Goal: Information Seeking & Learning: Check status

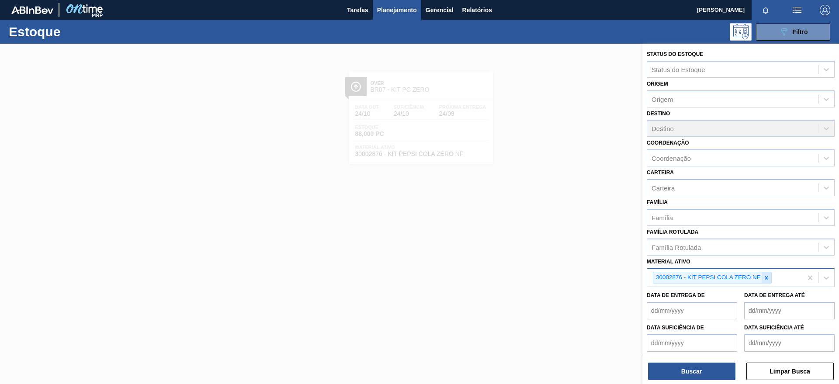
click at [766, 278] on icon at bounding box center [766, 277] width 3 height 3
paste ativo "30012508"
type ativo "30012508"
click at [722, 301] on div "30012508 - FILME C. 510X65 BC 350ML MP C18 429" at bounding box center [741, 298] width 188 height 16
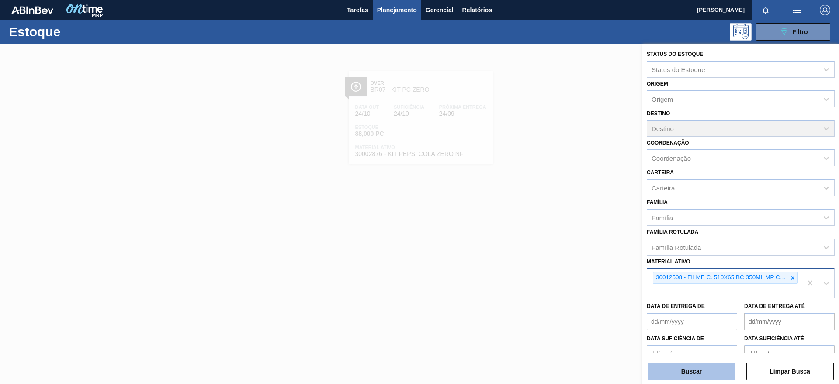
click at [693, 376] on button "Buscar" at bounding box center [691, 371] width 87 height 17
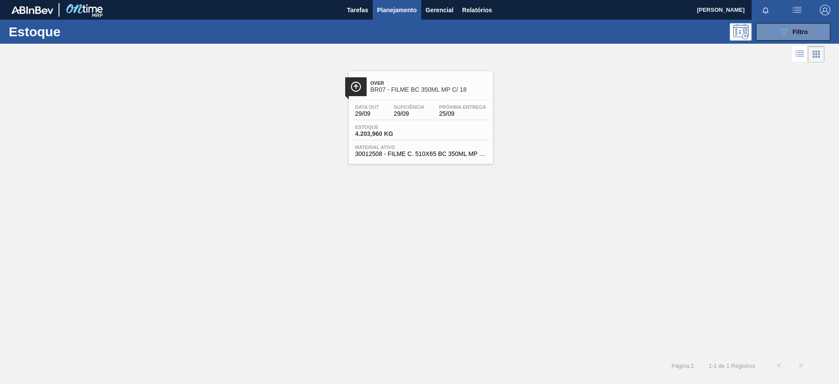
click at [439, 85] on span "Over" at bounding box center [430, 82] width 118 height 5
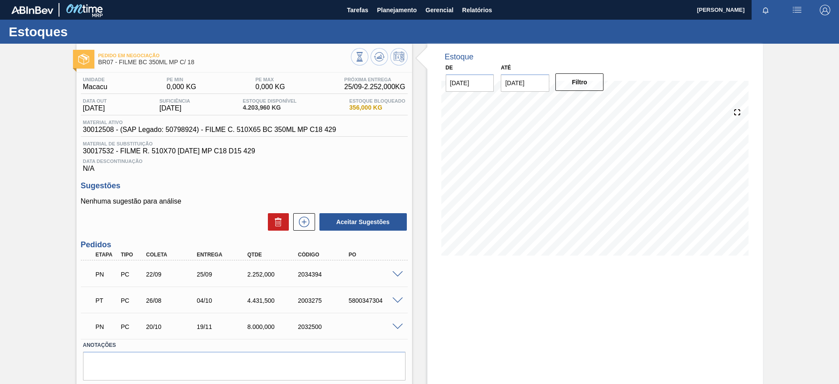
click at [301, 261] on div "PN PC 22/09 25/09 2.252,000 2034394 Material 30012508 - FILME C. 510X65 BC 350M…" at bounding box center [244, 273] width 327 height 26
click at [238, 278] on div "PN PC 22/09 25/09 2.252,000 2034394" at bounding box center [242, 273] width 304 height 17
click at [271, 277] on div "2.252,000" at bounding box center [273, 274] width 57 height 7
drag, startPoint x: 280, startPoint y: 271, endPoint x: 233, endPoint y: 278, distance: 46.8
click at [233, 278] on div "PN PC 22/09 25/09 2.252,000 2034394" at bounding box center [242, 273] width 304 height 17
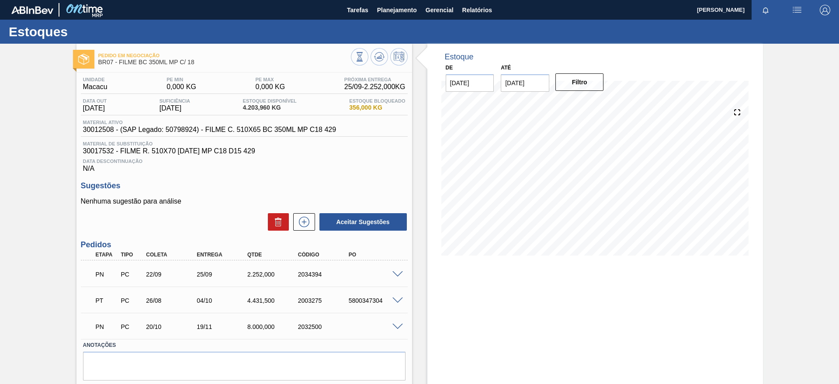
click at [481, 301] on div "Estoque De [DATE] Até [DATE] Filtro 28/09 Projeção de Estoque 1,344.854 [DOMAIN…" at bounding box center [595, 227] width 336 height 367
click at [266, 280] on div "PN PC 22/09 25/09 2.252,000 2034394" at bounding box center [242, 273] width 304 height 17
click at [275, 272] on div "2.252,000" at bounding box center [273, 274] width 57 height 7
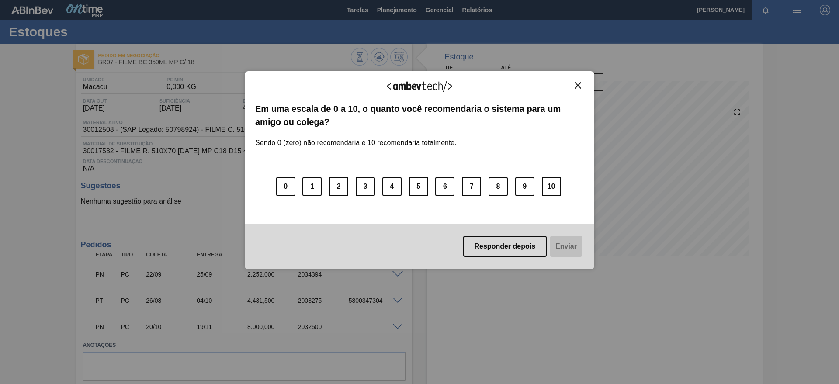
click at [575, 78] on div "Agradecemos seu feedback! Em uma escala de 0 a 10, o quanto você recomendaria o…" at bounding box center [420, 170] width 350 height 198
click at [577, 86] on img "Close" at bounding box center [578, 85] width 7 height 7
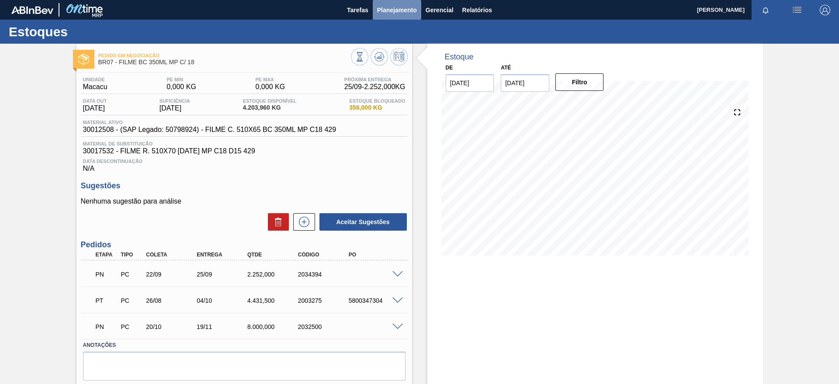
click at [388, 6] on span "Planejamento" at bounding box center [397, 10] width 40 height 10
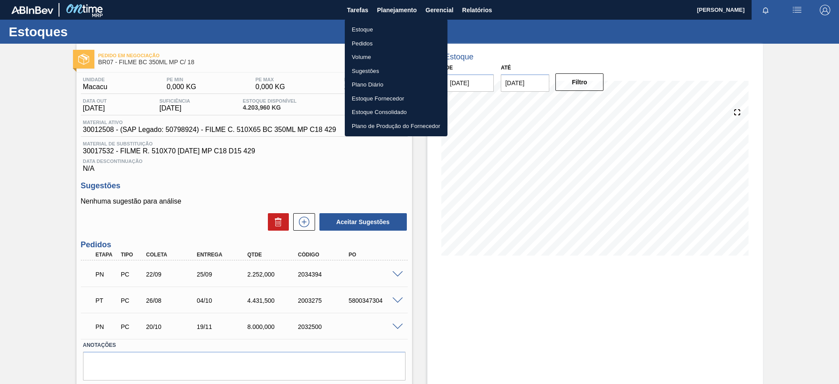
click at [360, 27] on li "Estoque" at bounding box center [396, 30] width 103 height 14
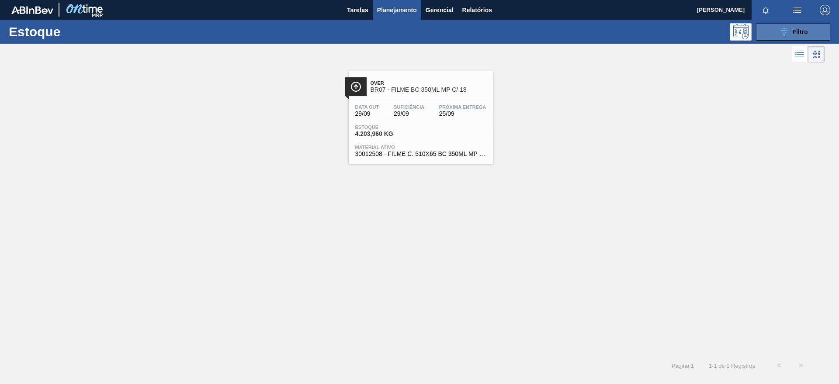
click at [793, 35] on div "089F7B8B-B2A5-4AFE-B5C0-19BA573D28AC Filtro" at bounding box center [793, 32] width 29 height 10
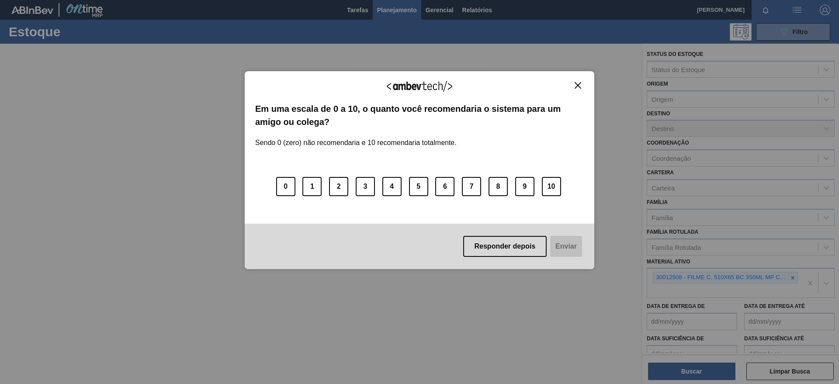
click at [790, 280] on div "Agradecemos seu feedback! Em uma escala de 0 a 10, o quanto você recomendaria o…" at bounding box center [419, 192] width 839 height 384
click at [791, 279] on div "Agradecemos seu feedback! Em uma escala de 0 a 10, o quanto você recomendaria o…" at bounding box center [419, 192] width 839 height 384
click at [574, 83] on button "Close" at bounding box center [578, 85] width 12 height 7
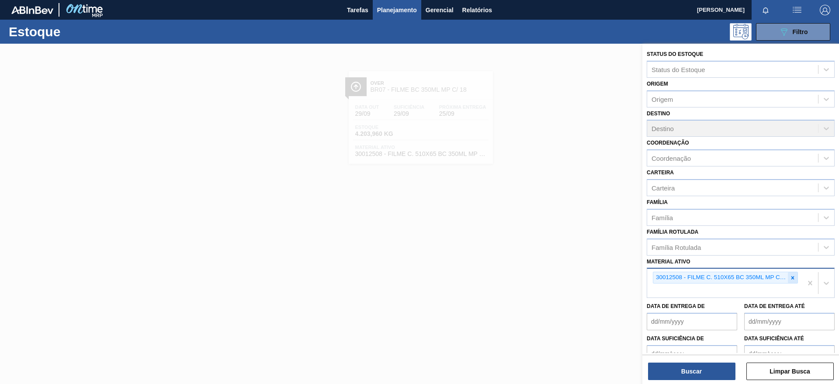
click at [790, 279] on icon at bounding box center [793, 278] width 6 height 6
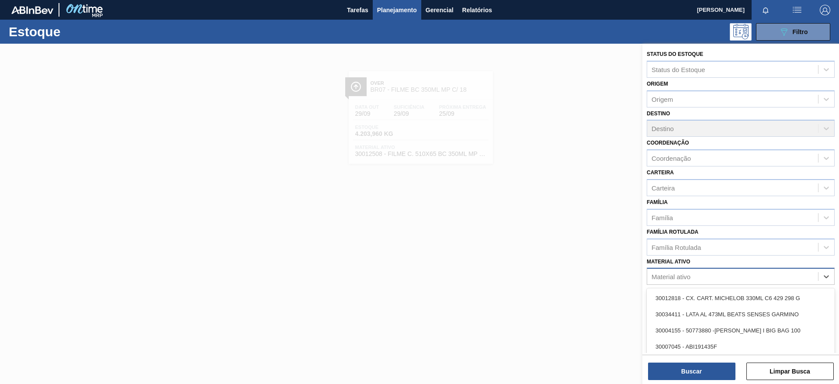
click at [695, 275] on div "Material ativo" at bounding box center [732, 276] width 171 height 13
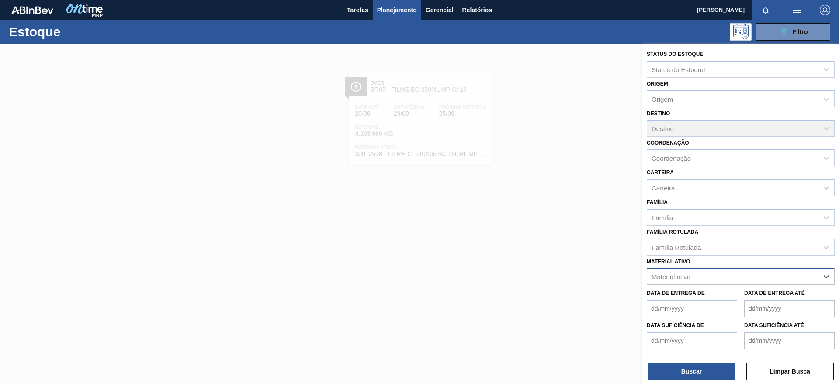
click at [714, 277] on div "Material ativo" at bounding box center [732, 276] width 171 height 13
click at [702, 277] on div "Material ativo" at bounding box center [732, 276] width 171 height 13
click at [656, 267] on div "Material ativo Material ativo" at bounding box center [741, 271] width 188 height 30
click at [658, 277] on div "Material ativo" at bounding box center [671, 276] width 39 height 7
click at [700, 274] on div "Material ativo" at bounding box center [732, 276] width 171 height 13
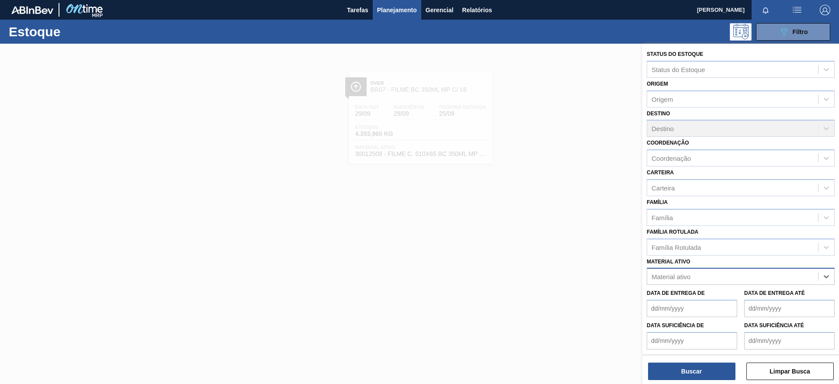
paste ativo "30031674"
type ativo "30031674"
click at [678, 302] on div "30031674 - ROT PLAST 1 5L AH H2OH LIMON IN211" at bounding box center [741, 298] width 188 height 16
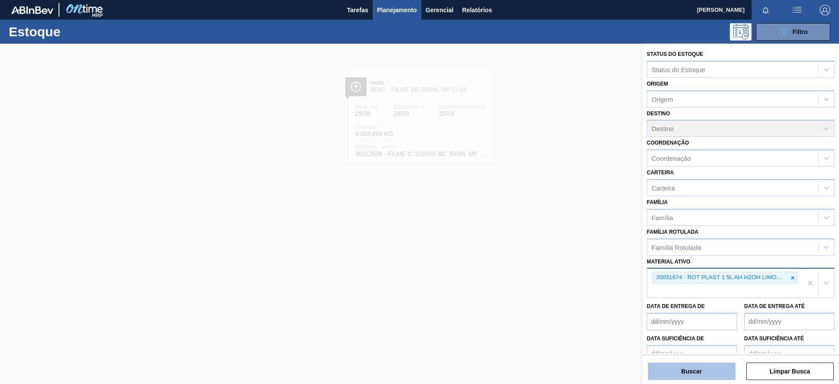
click at [682, 374] on button "Buscar" at bounding box center [691, 371] width 87 height 17
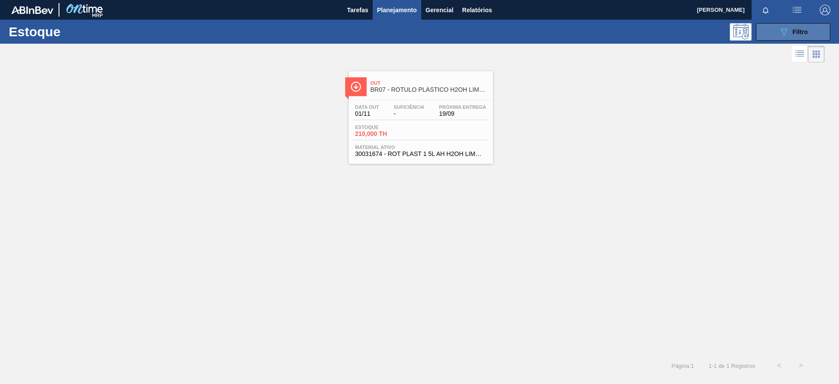
click at [775, 29] on button "089F7B8B-B2A5-4AFE-B5C0-19BA573D28AC Filtro" at bounding box center [793, 31] width 74 height 17
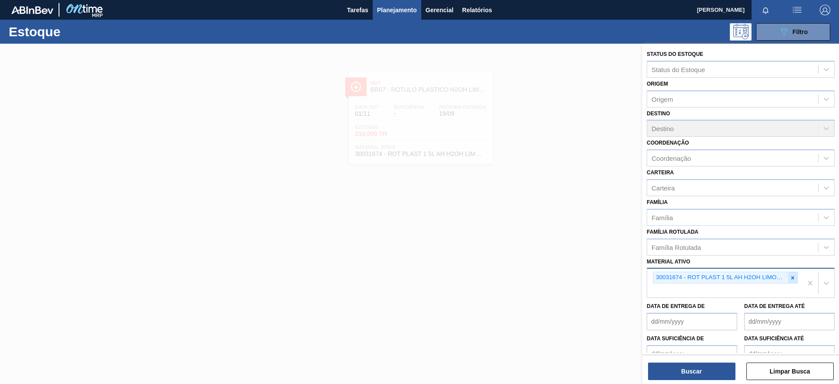
click at [793, 281] on icon at bounding box center [793, 278] width 6 height 6
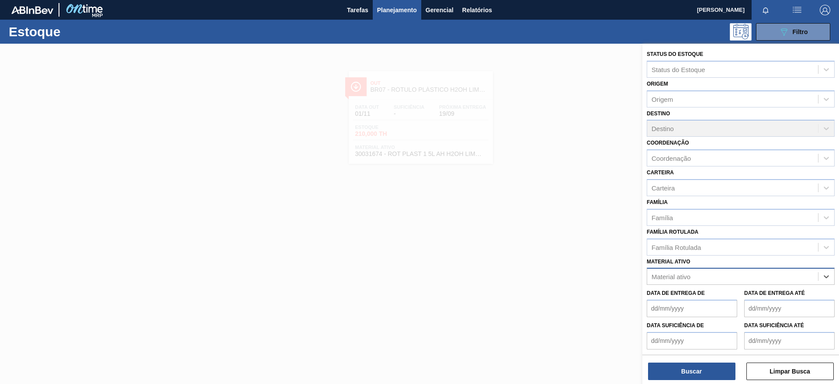
paste ativo "30009591"
type ativo "30009591"
click at [696, 293] on div "30009591 - PREFORMA 13,7G VERDE RECICLADA" at bounding box center [741, 298] width 188 height 16
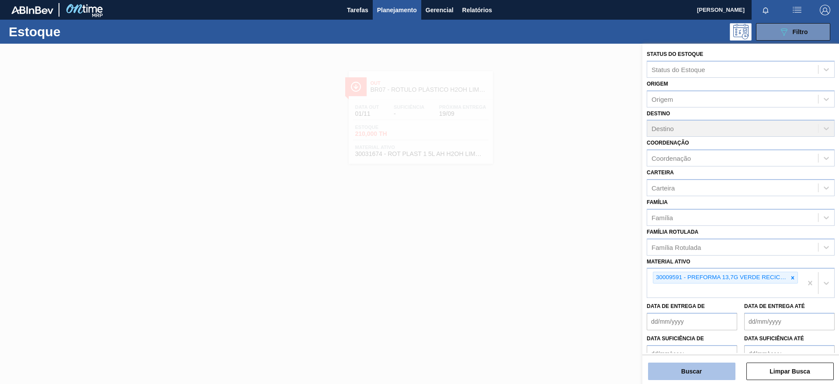
click at [692, 380] on button "Buscar" at bounding box center [691, 371] width 87 height 17
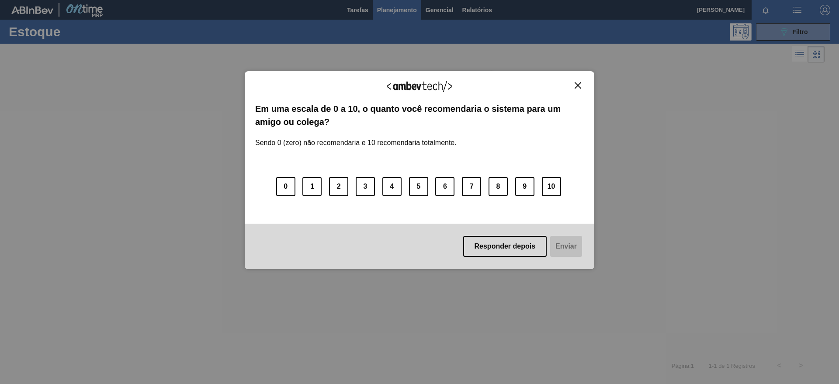
click at [580, 85] on img "Close" at bounding box center [578, 85] width 7 height 7
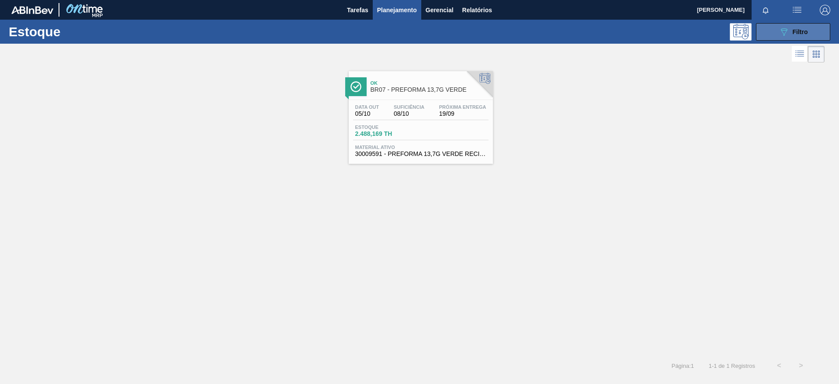
click at [788, 33] on icon "089F7B8B-B2A5-4AFE-B5C0-19BA573D28AC" at bounding box center [784, 32] width 10 height 10
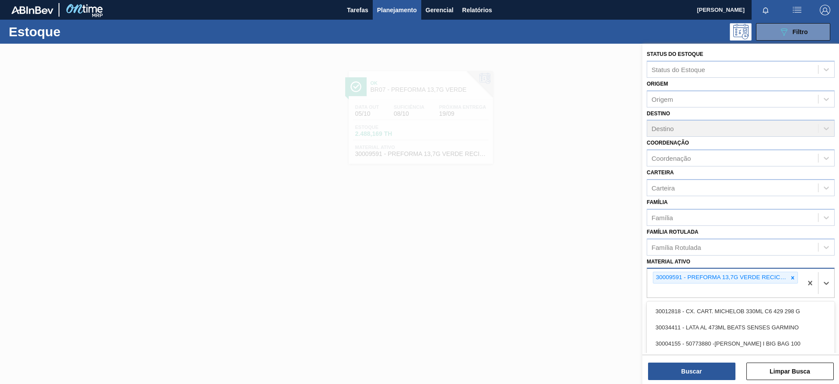
click at [797, 277] on div "30009591 - PREFORMA 13,7G VERDE RECICLADA" at bounding box center [724, 283] width 155 height 29
click at [790, 278] on icon at bounding box center [793, 278] width 6 height 6
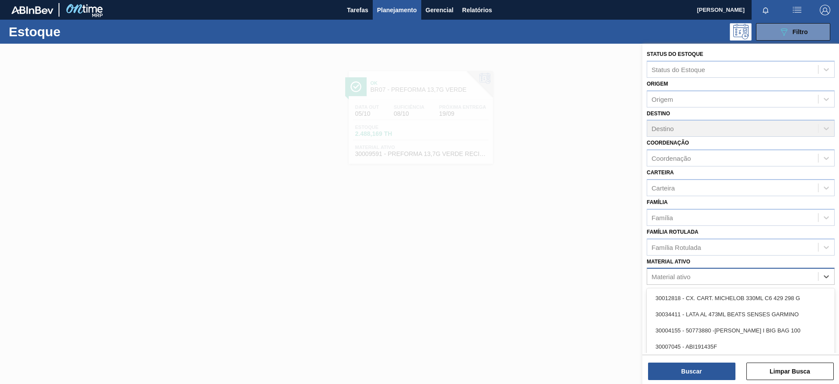
paste ativo "30002876"
type ativo "30002876"
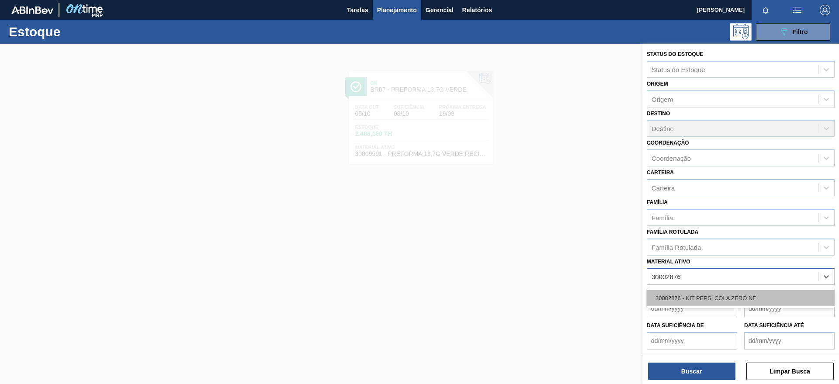
click at [706, 298] on div "30002876 - KIT PEPSI COLA ZERO NF" at bounding box center [741, 298] width 188 height 16
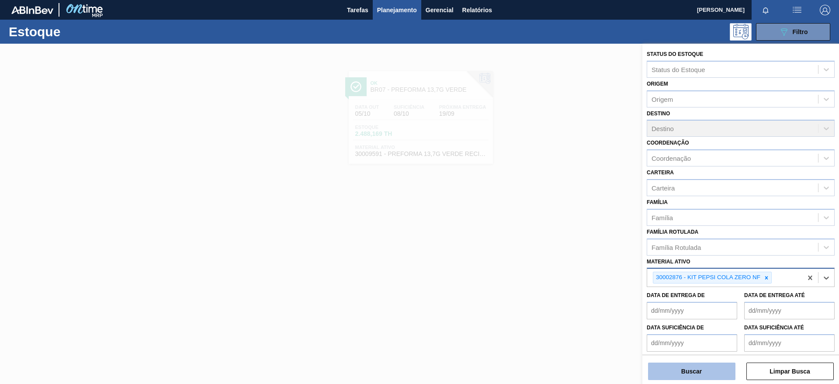
click at [676, 376] on button "Buscar" at bounding box center [691, 371] width 87 height 17
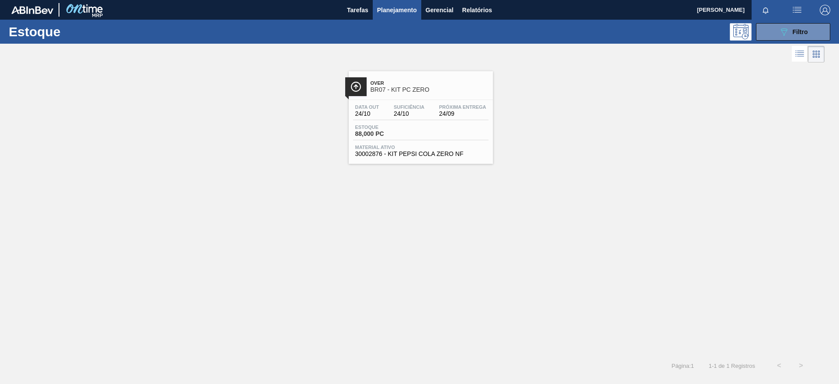
click at [425, 89] on span "BR07 - KIT PC ZERO" at bounding box center [430, 90] width 118 height 7
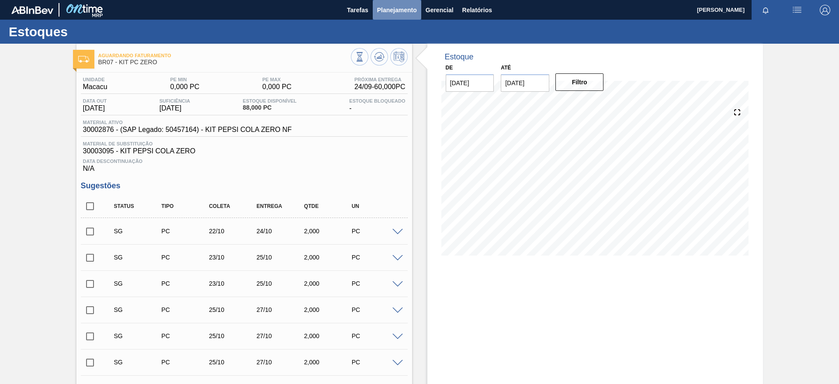
click at [390, 6] on span "Planejamento" at bounding box center [397, 10] width 40 height 10
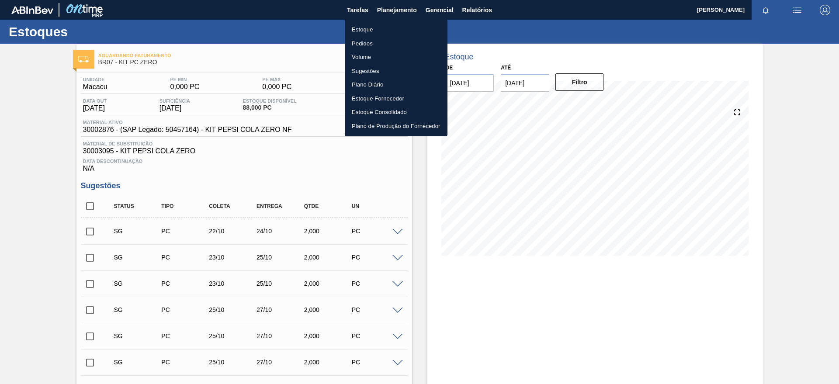
click at [354, 24] on li "Estoque" at bounding box center [396, 30] width 103 height 14
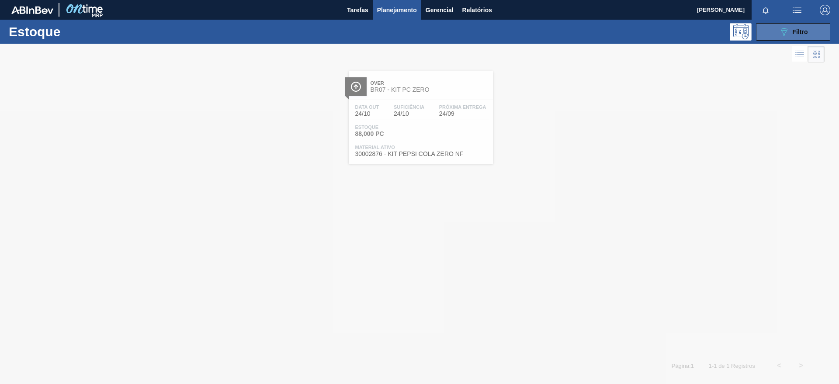
click at [793, 34] on span "Filtro" at bounding box center [800, 31] width 15 height 7
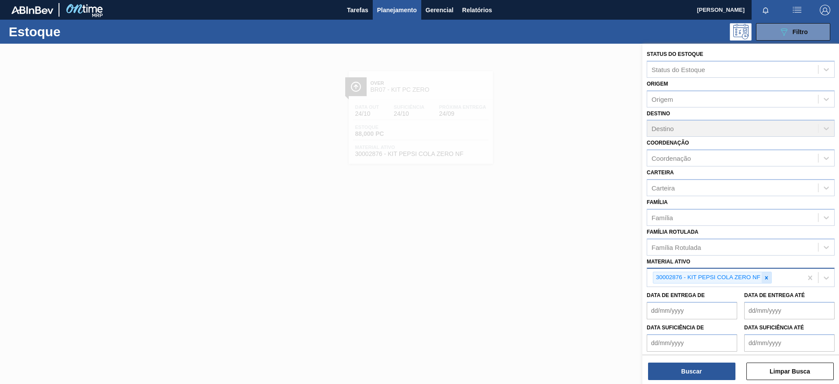
click at [764, 281] on icon at bounding box center [766, 278] width 6 height 6
paste ativo "30004536"
type ativo "30004536"
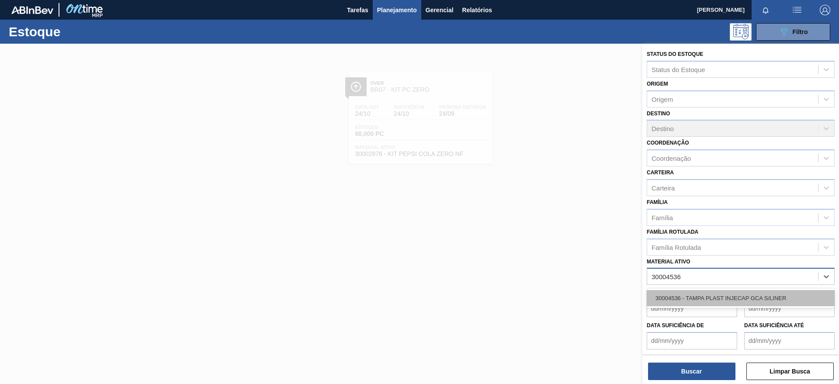
click at [742, 305] on div "30004536 - TAMPA PLAST INJECAP GCA S/LINER" at bounding box center [741, 298] width 188 height 16
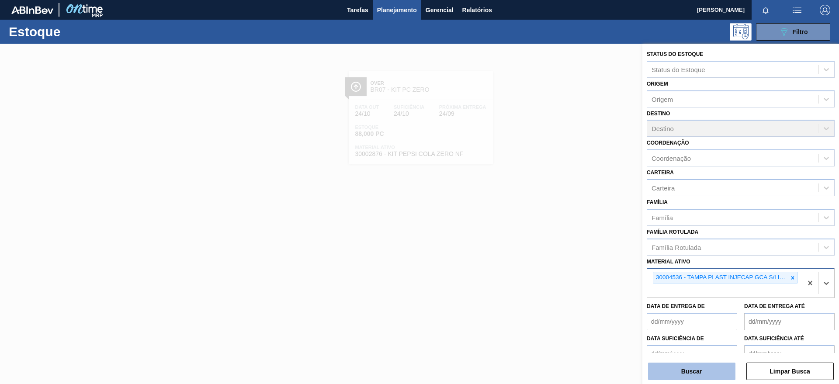
click at [672, 370] on button "Buscar" at bounding box center [691, 371] width 87 height 17
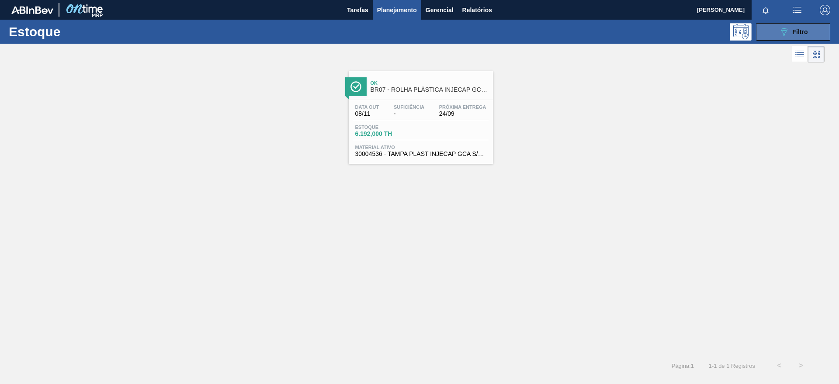
click at [780, 29] on icon "089F7B8B-B2A5-4AFE-B5C0-19BA573D28AC" at bounding box center [784, 32] width 10 height 10
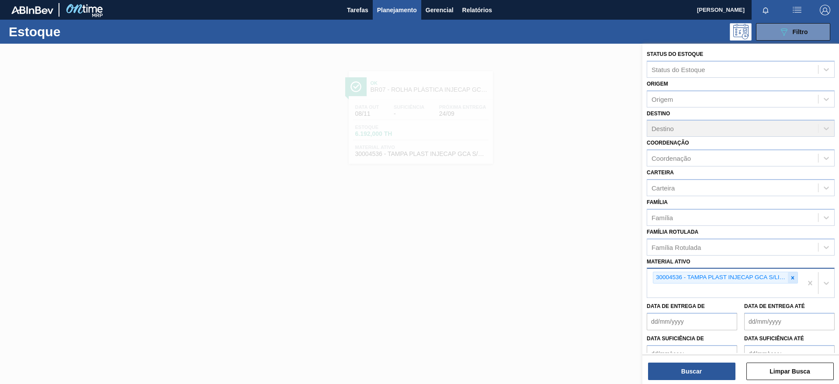
click at [790, 278] on icon at bounding box center [793, 278] width 6 height 6
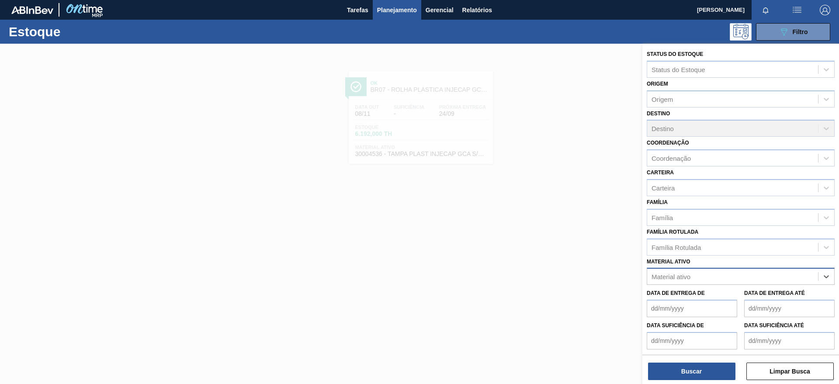
paste ativo "30030371"
type ativo "30030371"
click at [679, 301] on div "30030371 - ROT PLAST 200ML H PC BLACK NIV24" at bounding box center [741, 298] width 188 height 16
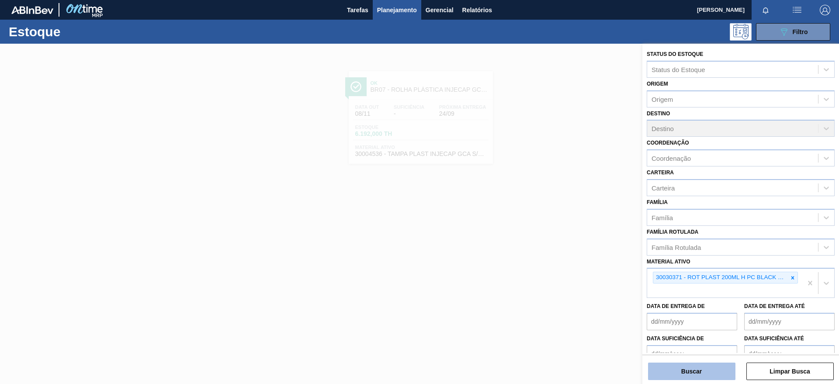
click at [678, 364] on button "Buscar" at bounding box center [691, 371] width 87 height 17
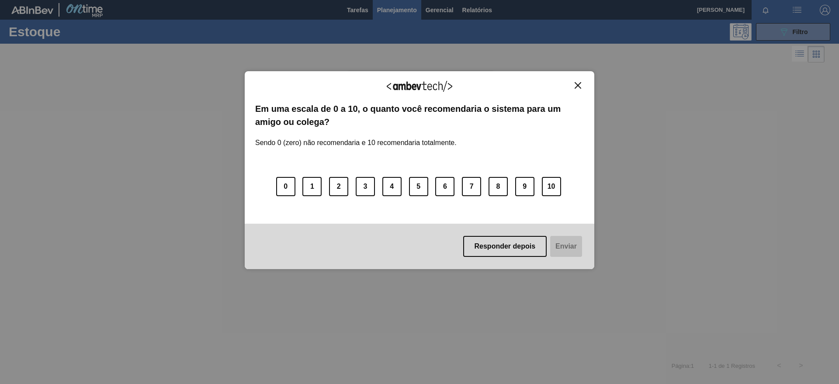
click at [571, 87] on div "Agradecemos seu feedback!" at bounding box center [419, 92] width 329 height 21
click at [577, 87] on img "Close" at bounding box center [578, 85] width 7 height 7
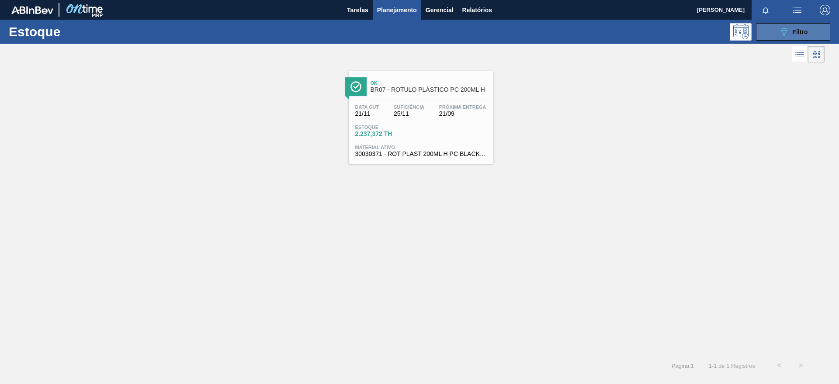
click at [787, 27] on icon "089F7B8B-B2A5-4AFE-B5C0-19BA573D28AC" at bounding box center [784, 32] width 10 height 10
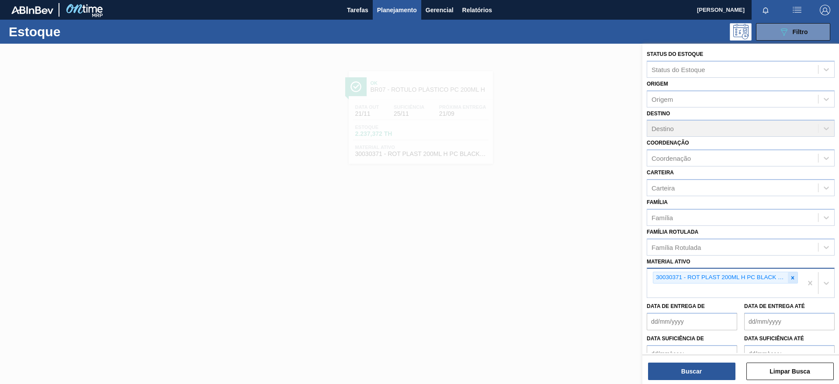
click at [790, 277] on icon at bounding box center [793, 278] width 6 height 6
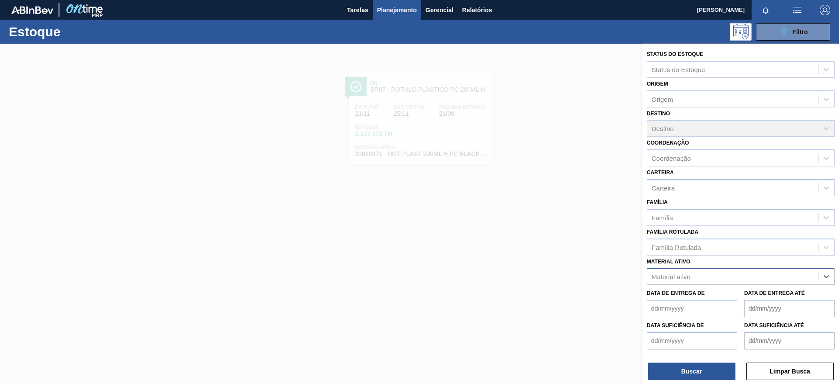
paste ativo "30030777"
type ativo "30030777"
click at [725, 298] on div "30030777 - ROT PLAST 200ML H SUKITA NIV24" at bounding box center [741, 298] width 188 height 16
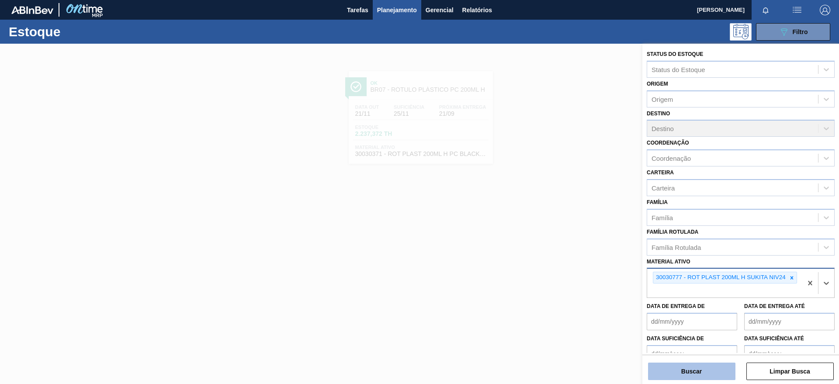
click at [671, 370] on button "Buscar" at bounding box center [691, 371] width 87 height 17
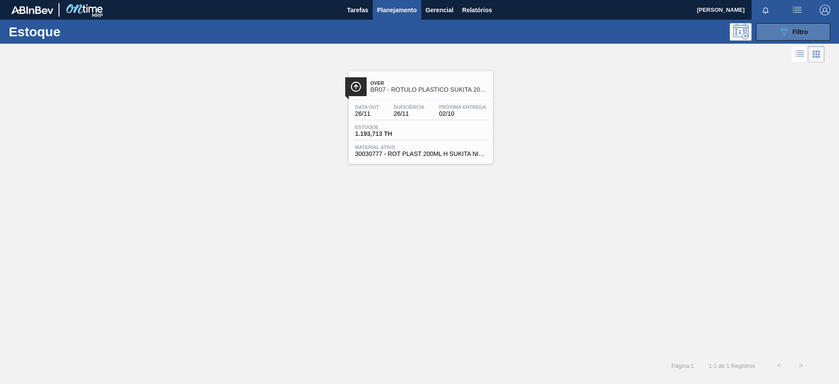
click at [790, 27] on div "089F7B8B-B2A5-4AFE-B5C0-19BA573D28AC Filtro" at bounding box center [793, 32] width 29 height 10
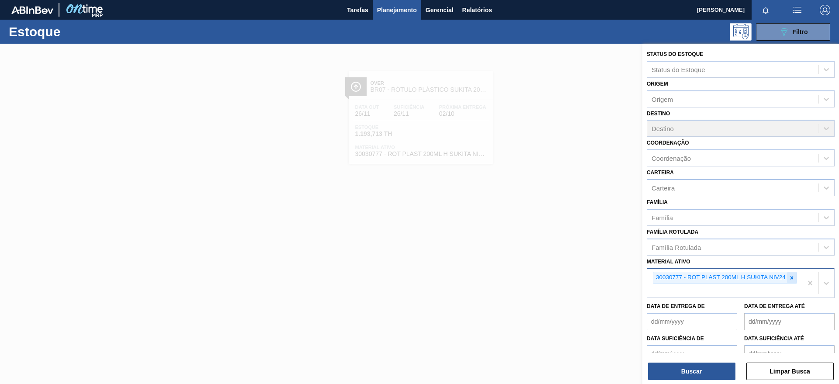
click at [790, 280] on icon at bounding box center [792, 278] width 6 height 6
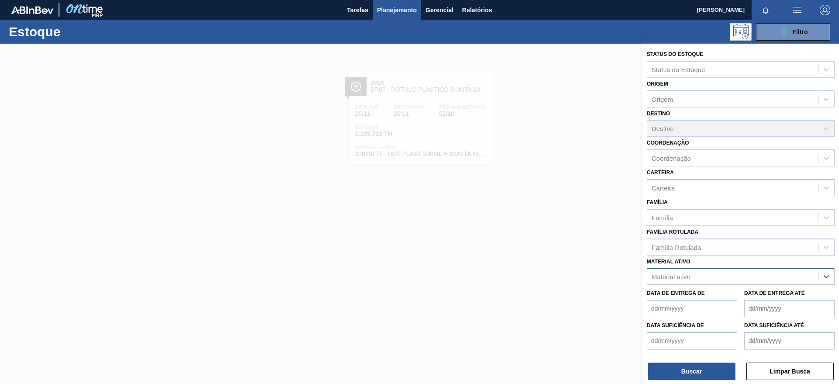
paste ativo "30003806"
type ativo "30003806"
click at [714, 301] on div "30003806 - ROT PLAST 200ML H GCA NIV22" at bounding box center [741, 298] width 188 height 16
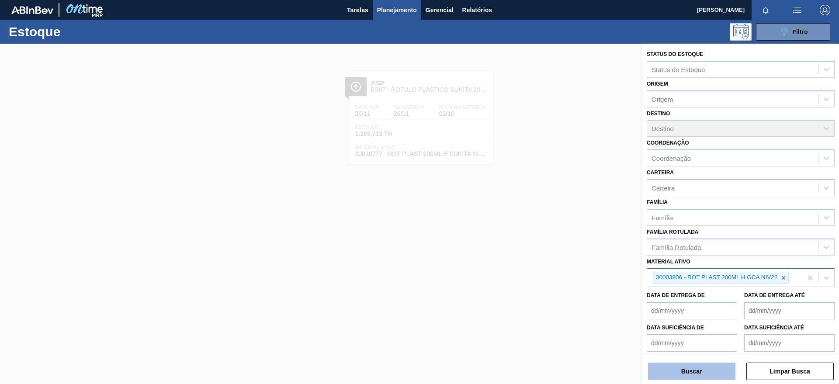
click at [691, 366] on button "Buscar" at bounding box center [691, 371] width 87 height 17
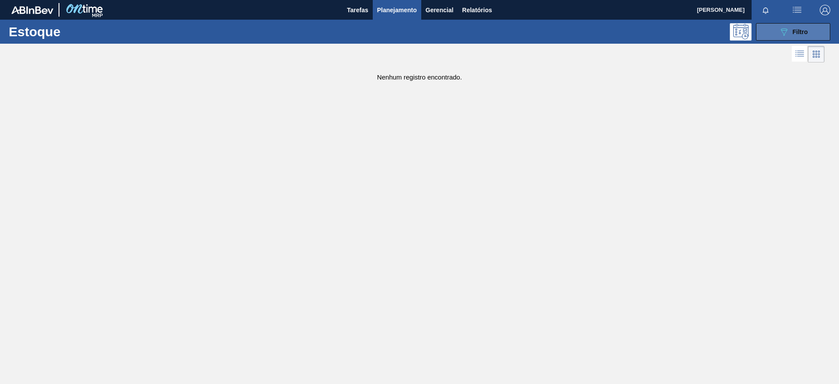
click at [805, 27] on div "089F7B8B-B2A5-4AFE-B5C0-19BA573D28AC Filtro" at bounding box center [793, 32] width 29 height 10
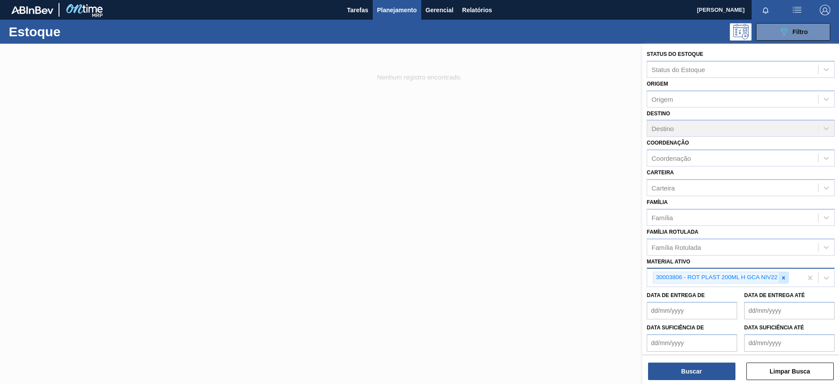
click at [784, 281] on div at bounding box center [784, 277] width 10 height 11
paste ativo "30003513"
type ativo "30003513"
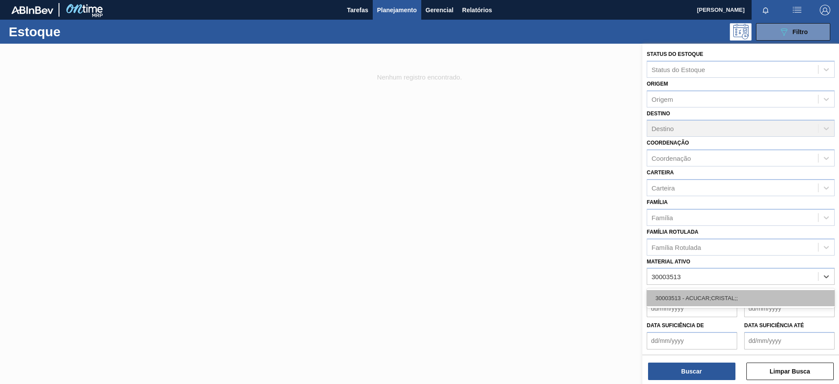
click at [739, 301] on div "30003513 - ACUCAR;CRISTAL;;" at bounding box center [741, 298] width 188 height 16
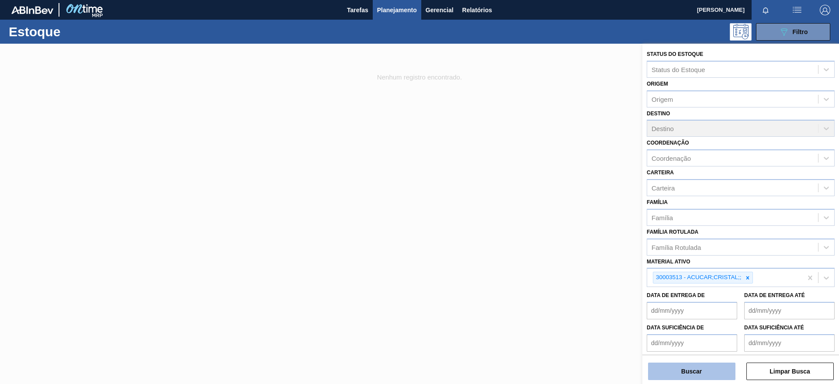
click at [674, 378] on button "Buscar" at bounding box center [691, 371] width 87 height 17
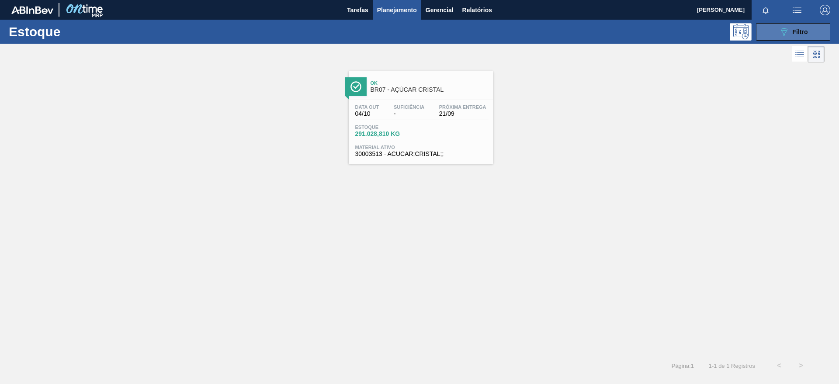
click at [780, 36] on icon "089F7B8B-B2A5-4AFE-B5C0-19BA573D28AC" at bounding box center [784, 32] width 10 height 10
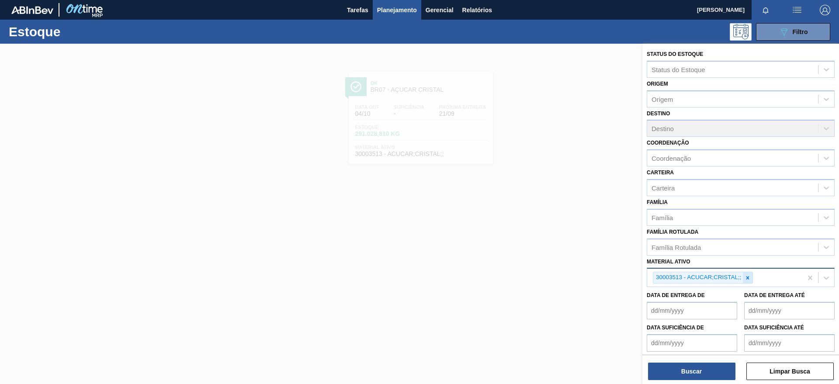
click at [749, 277] on icon at bounding box center [748, 278] width 6 height 6
paste ativo "30031778"
type ativo "30031778"
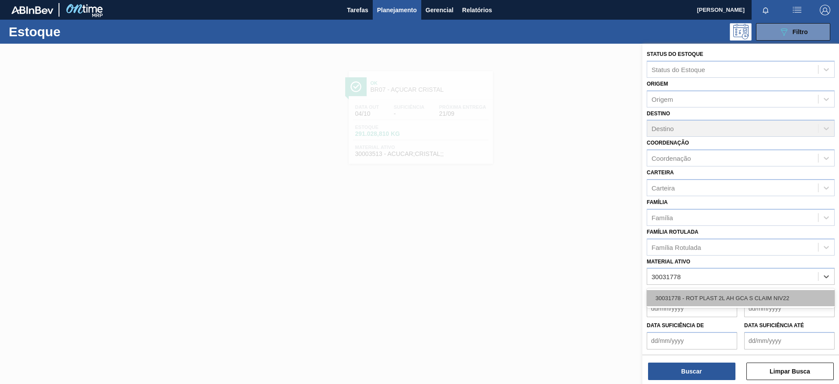
click at [716, 301] on div "30031778 - ROT PLAST 2L AH GCA S CLAIM NIV22" at bounding box center [741, 298] width 188 height 16
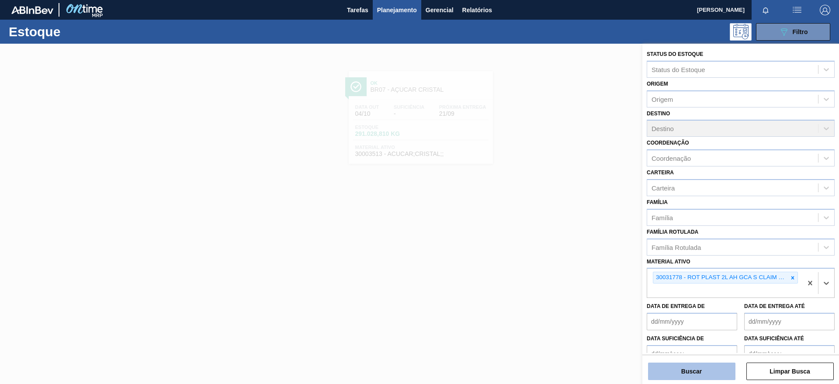
click at [685, 369] on button "Buscar" at bounding box center [691, 371] width 87 height 17
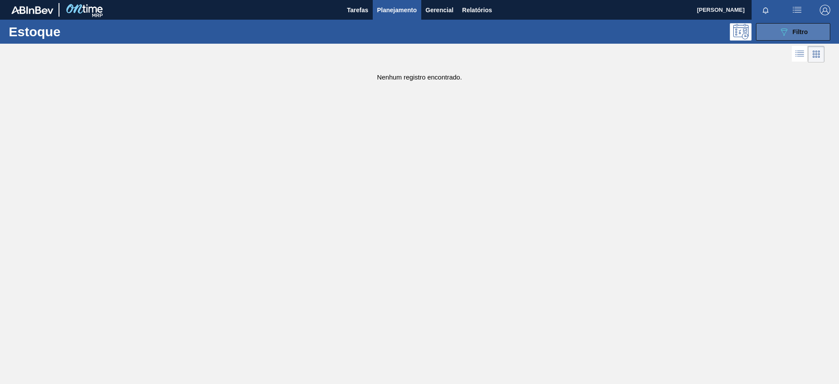
click at [799, 27] on button "089F7B8B-B2A5-4AFE-B5C0-19BA573D28AC Filtro" at bounding box center [793, 31] width 74 height 17
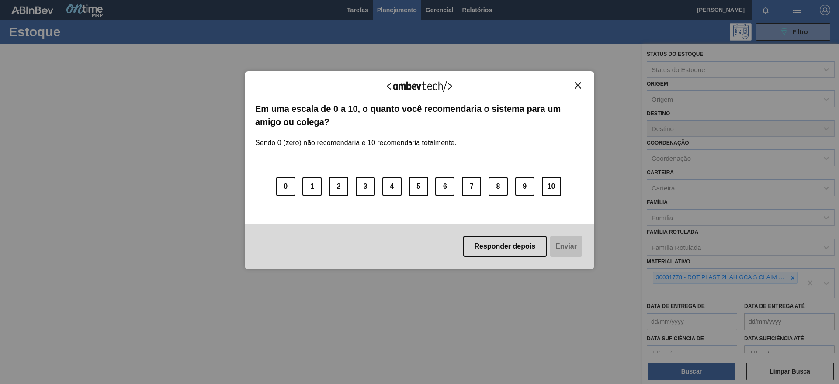
click at [577, 88] on button "Close" at bounding box center [578, 85] width 12 height 7
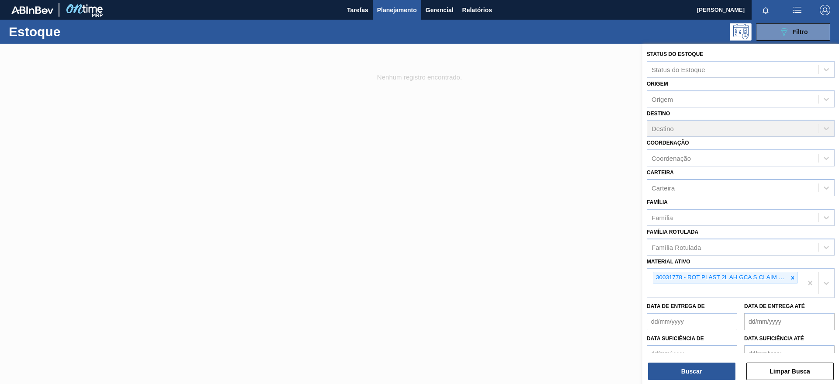
click at [359, 207] on div at bounding box center [419, 236] width 839 height 384
